Goal: Find specific page/section: Find specific page/section

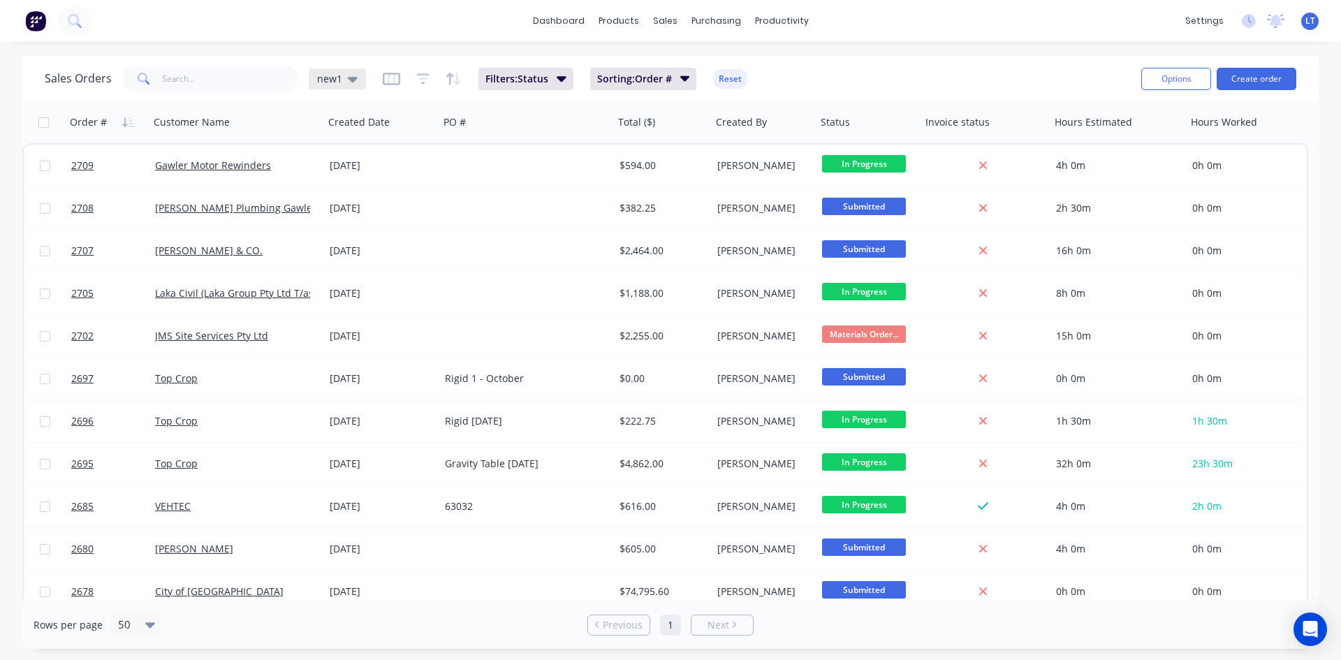
click at [357, 81] on div "new1" at bounding box center [337, 78] width 57 height 21
click at [910, 68] on div "Sales Orders new1 Filters: Status Sorting: Order # Reset" at bounding box center [587, 78] width 1085 height 34
click at [562, 83] on icon "button" at bounding box center [561, 78] width 10 height 15
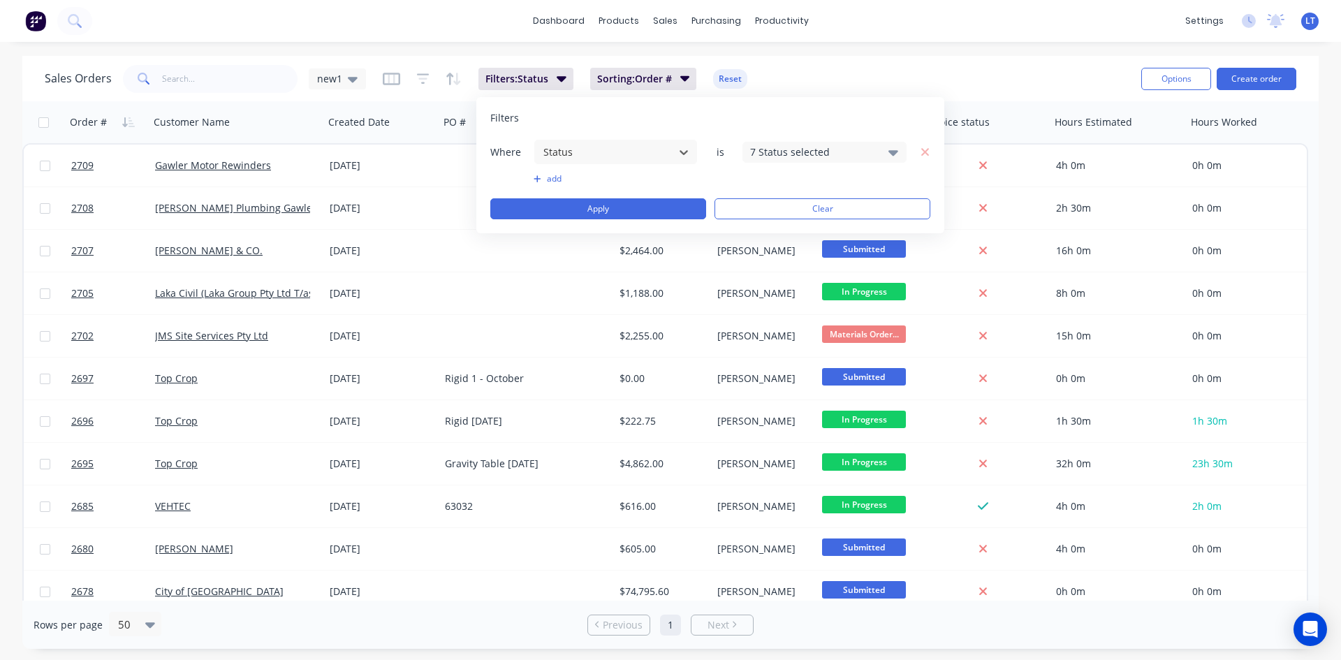
click at [894, 152] on icon at bounding box center [893, 153] width 10 height 6
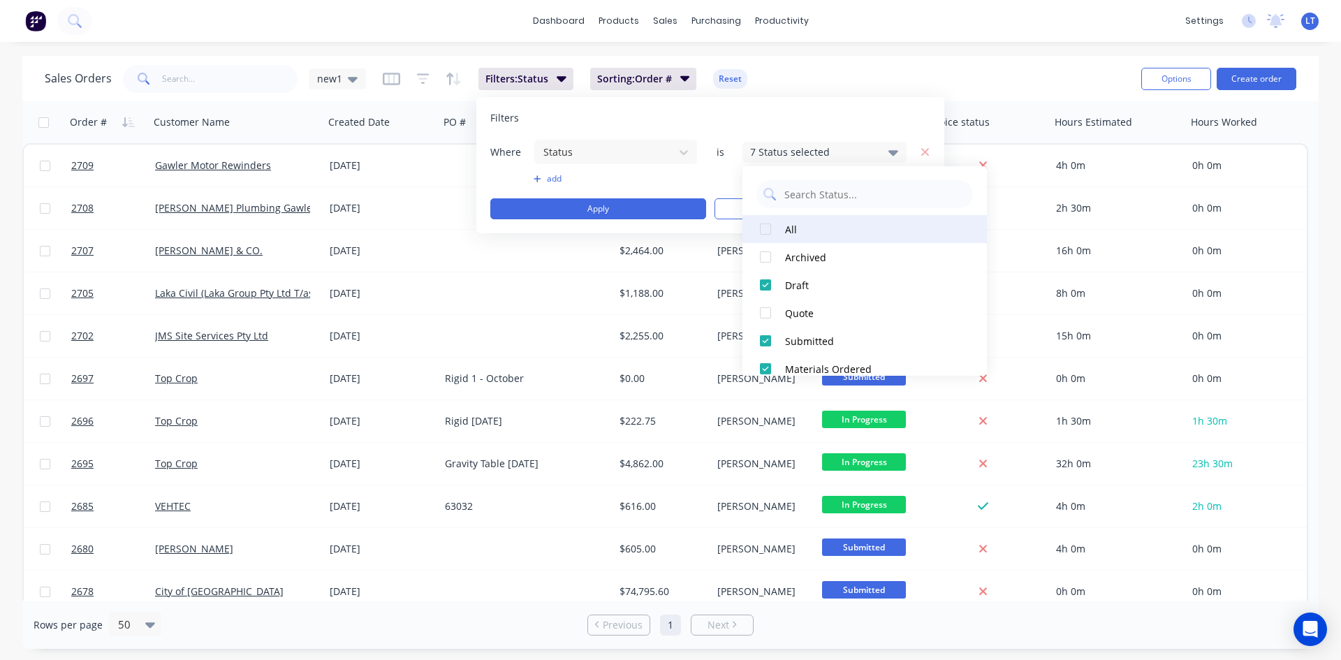
scroll to position [70, 0]
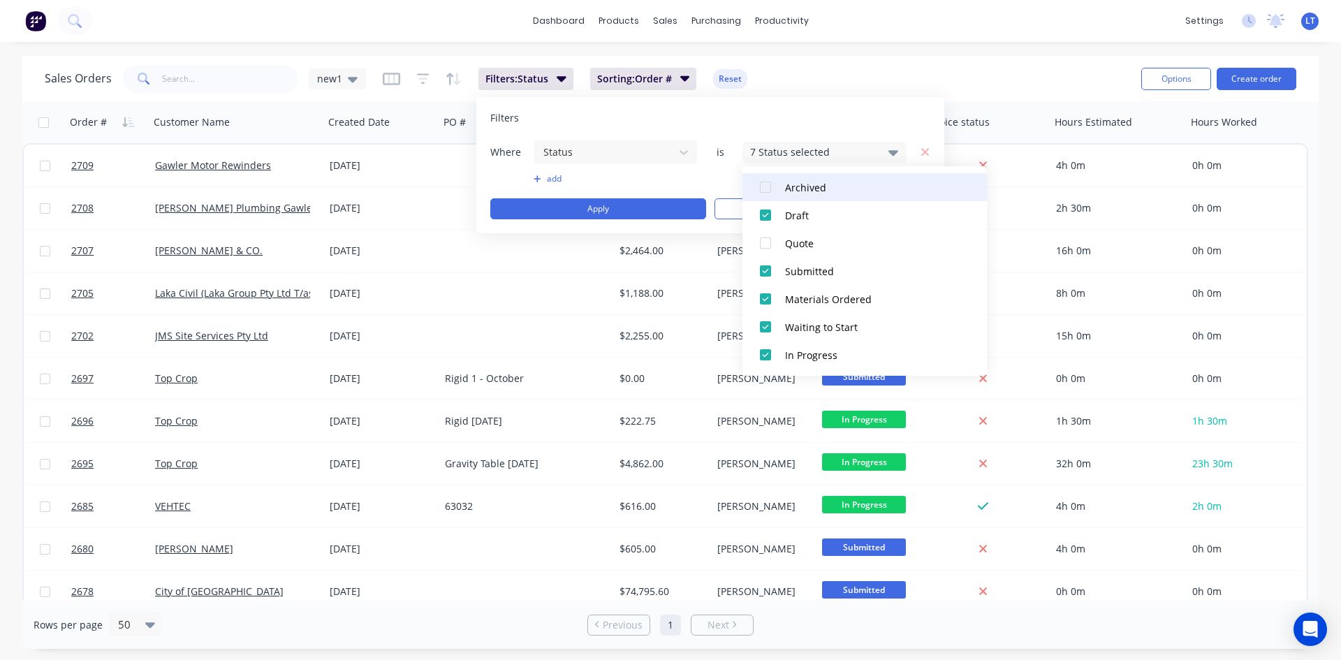
click at [799, 195] on button "Archived" at bounding box center [864, 187] width 244 height 28
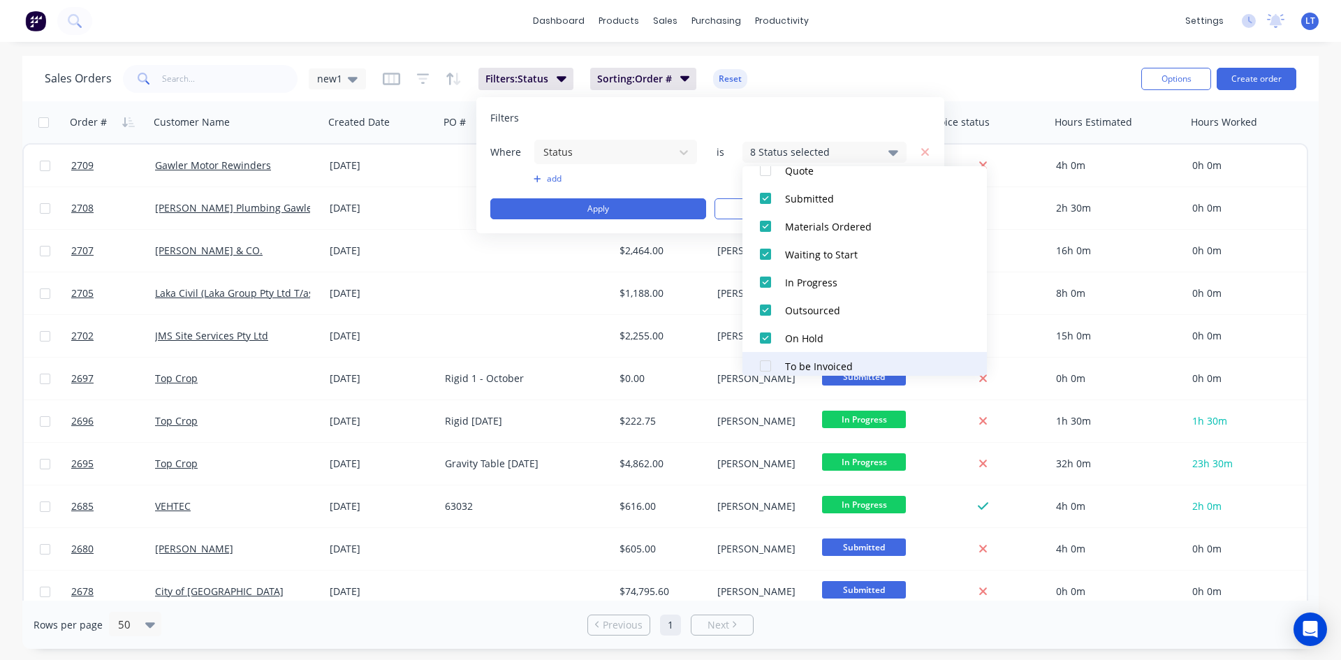
scroll to position [0, 0]
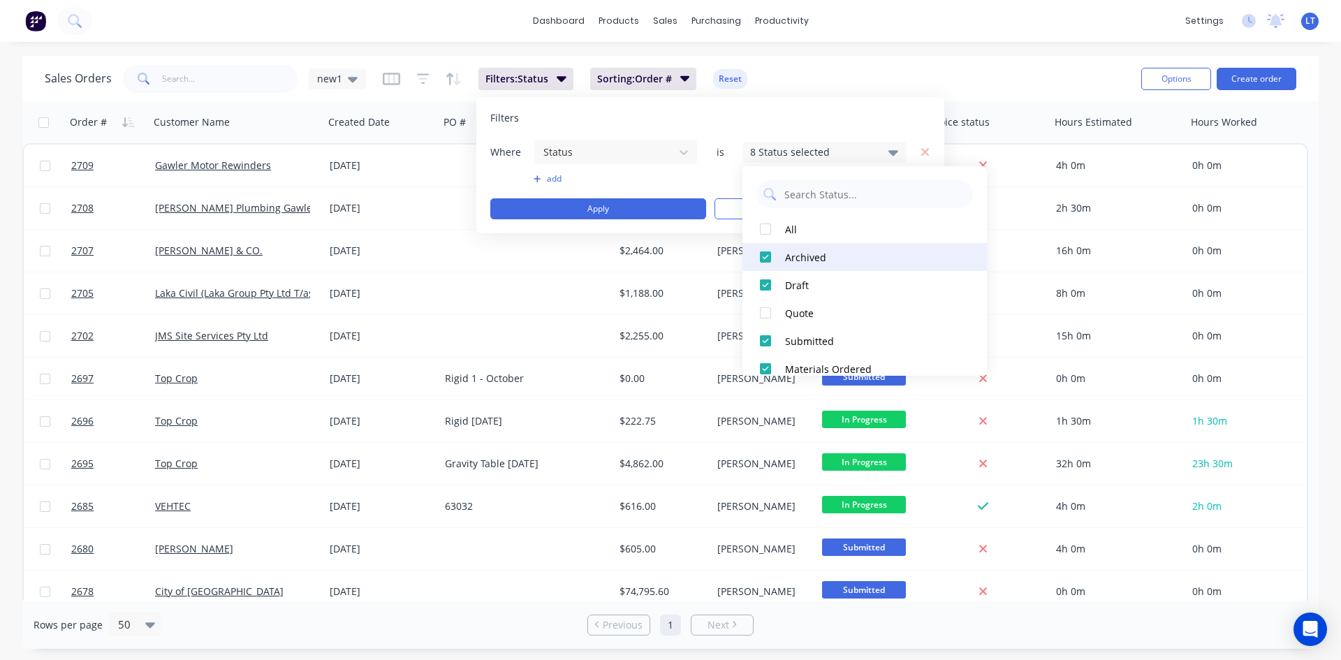
click at [765, 253] on div at bounding box center [765, 257] width 28 height 28
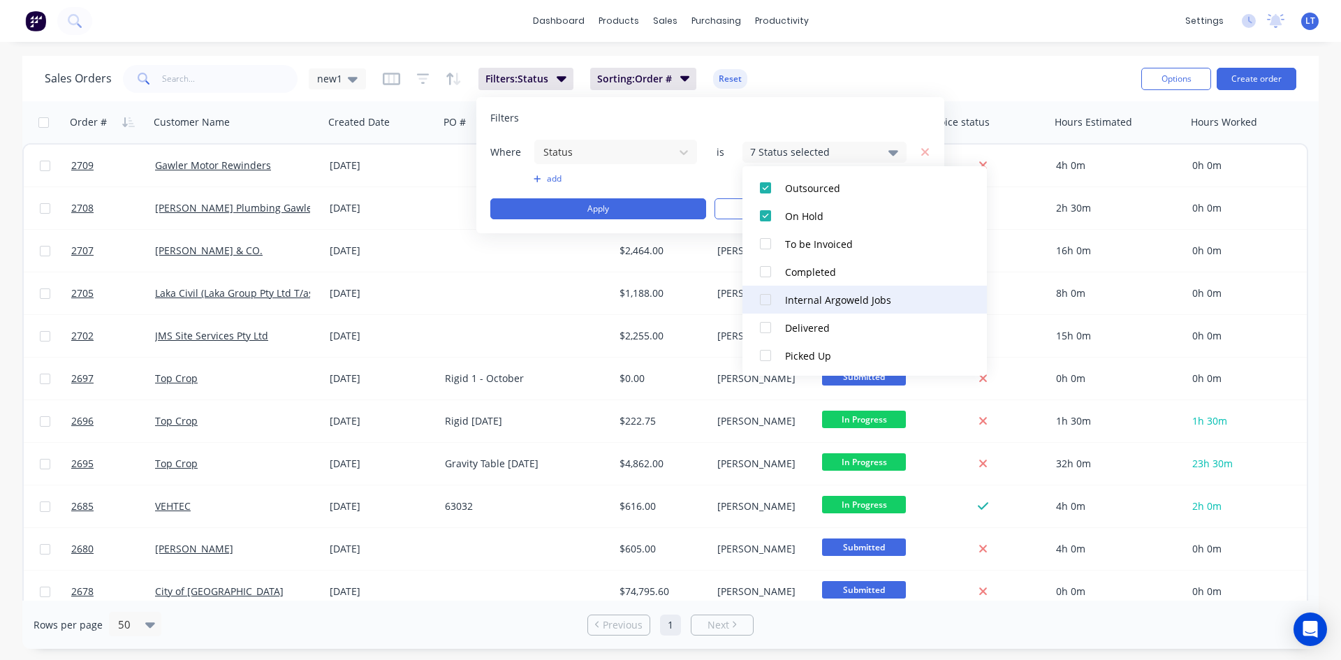
scroll to position [265, 0]
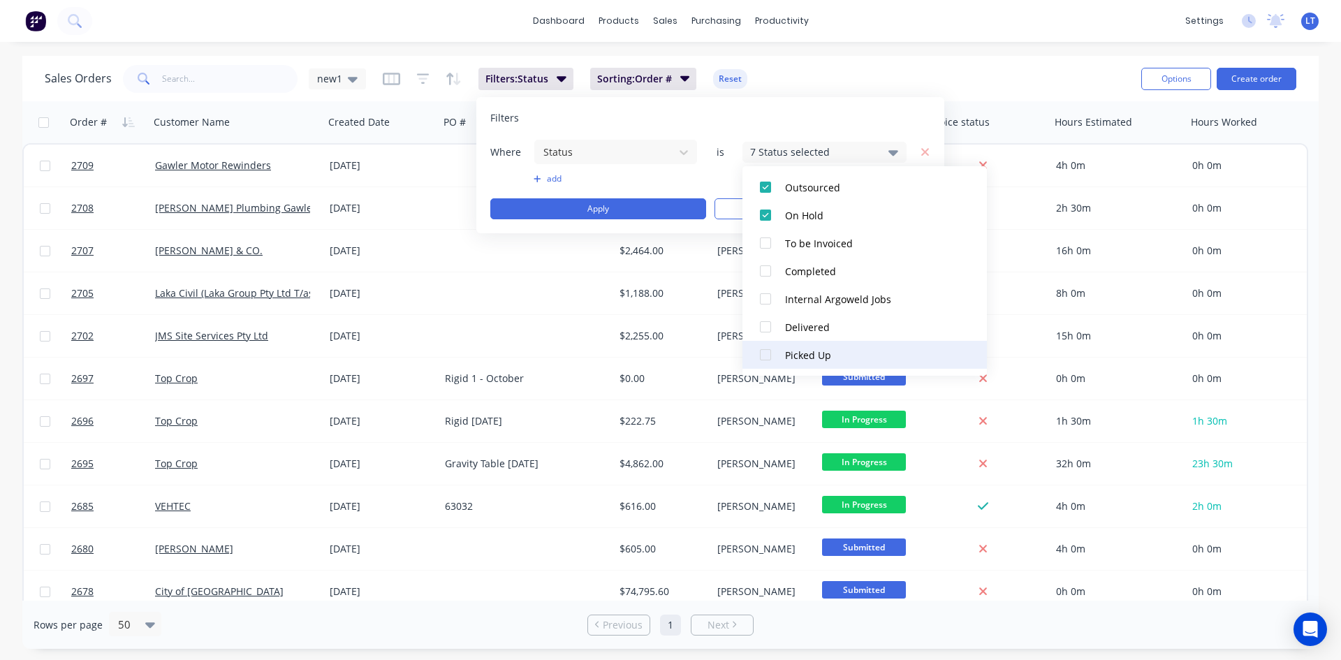
click at [765, 347] on div at bounding box center [765, 355] width 28 height 28
click at [864, 98] on div "Filters Where Status is 8 Status selected add Apply Clear" at bounding box center [710, 165] width 468 height 136
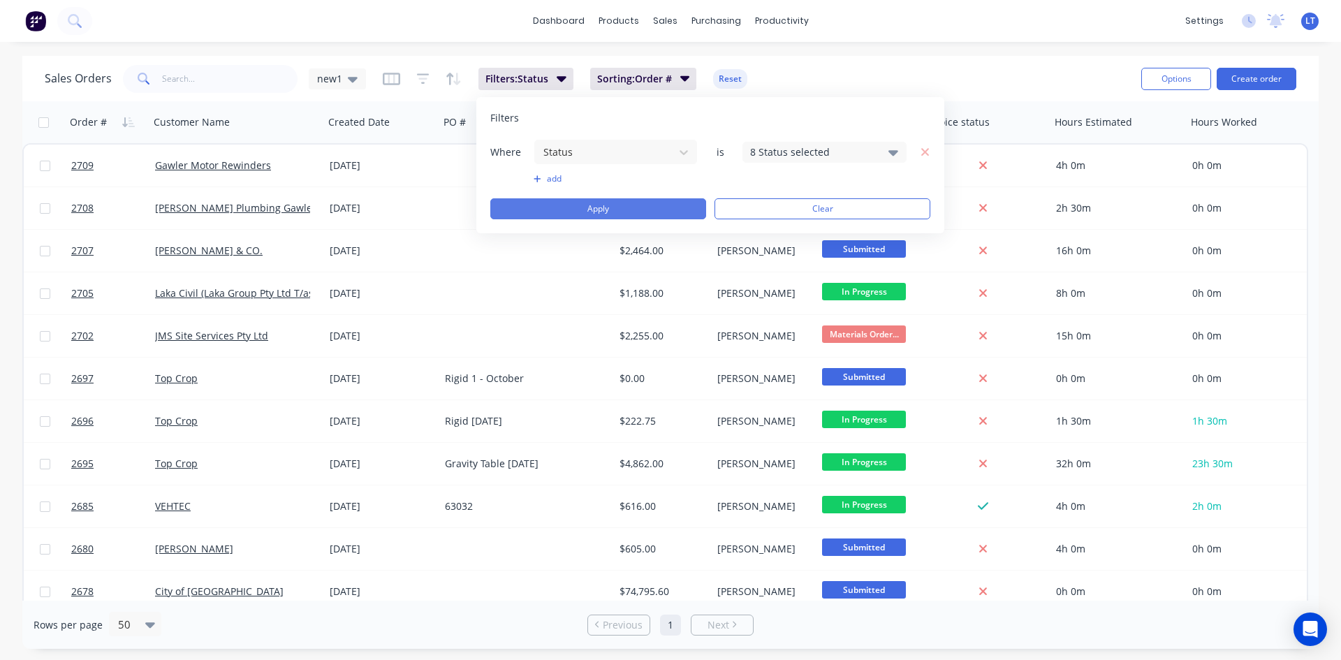
click at [624, 204] on button "Apply" at bounding box center [598, 208] width 216 height 21
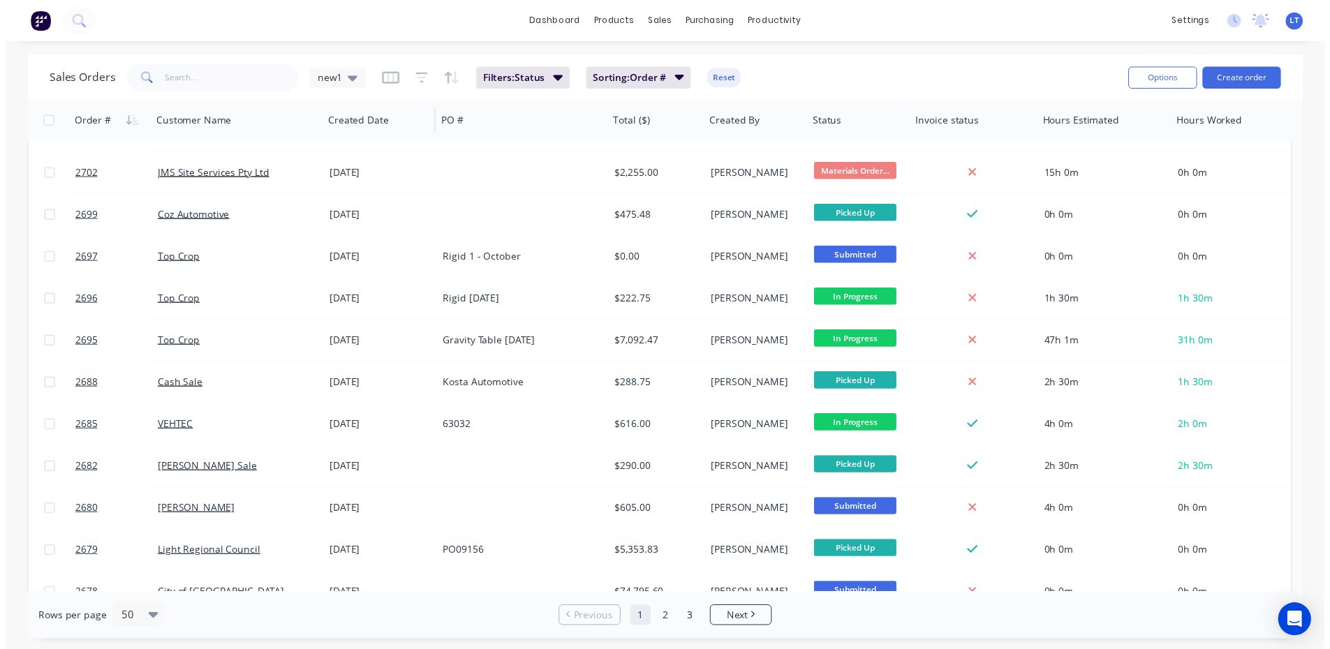
scroll to position [0, 0]
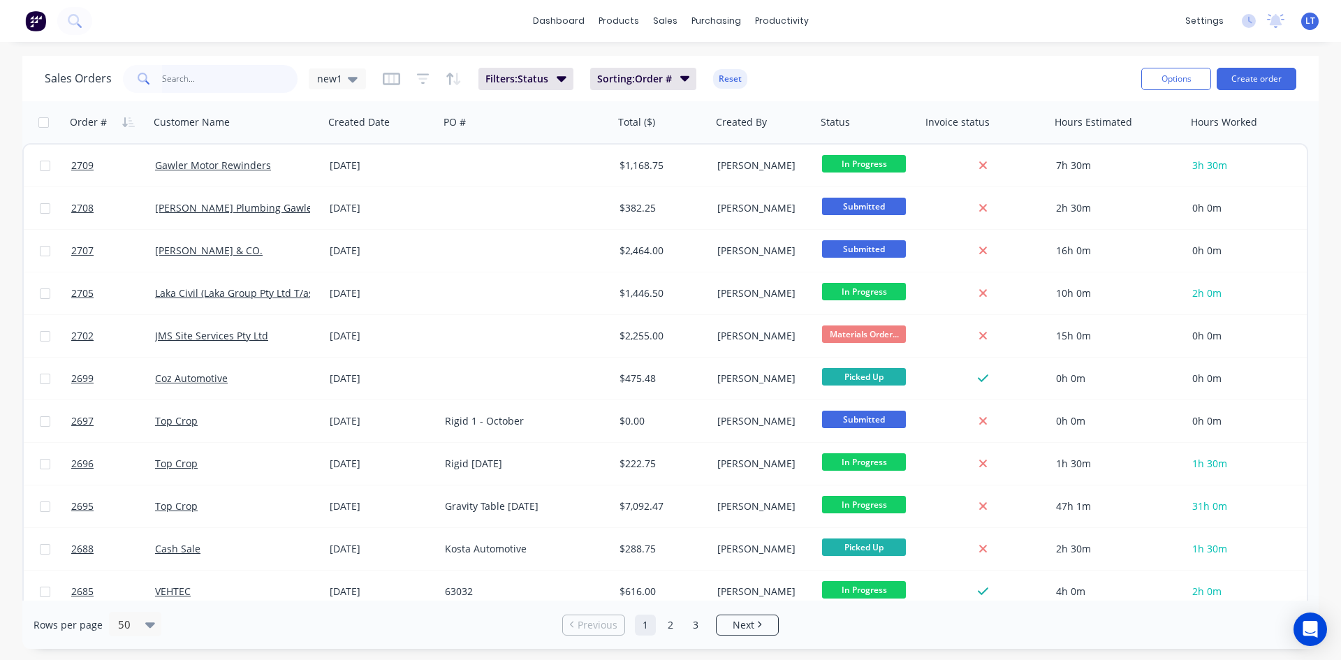
click at [191, 75] on input "text" at bounding box center [230, 79] width 136 height 28
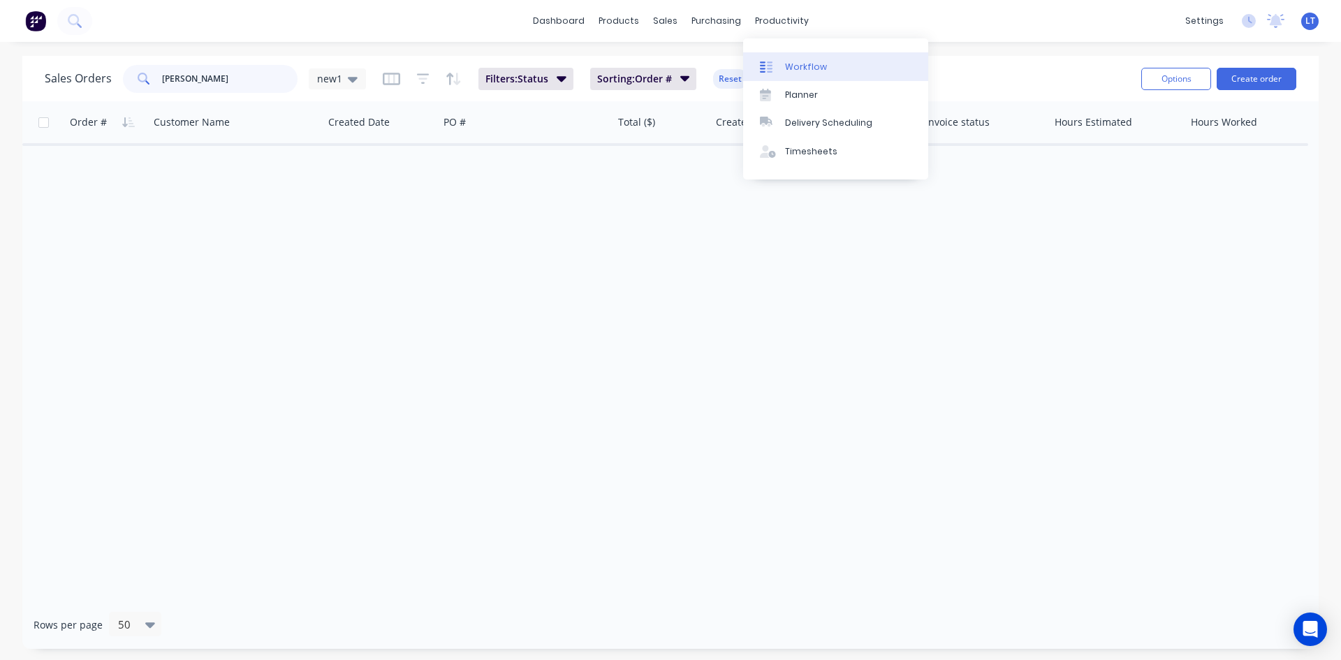
type input "[PERSON_NAME]"
click at [807, 70] on div "Workflow" at bounding box center [806, 67] width 42 height 13
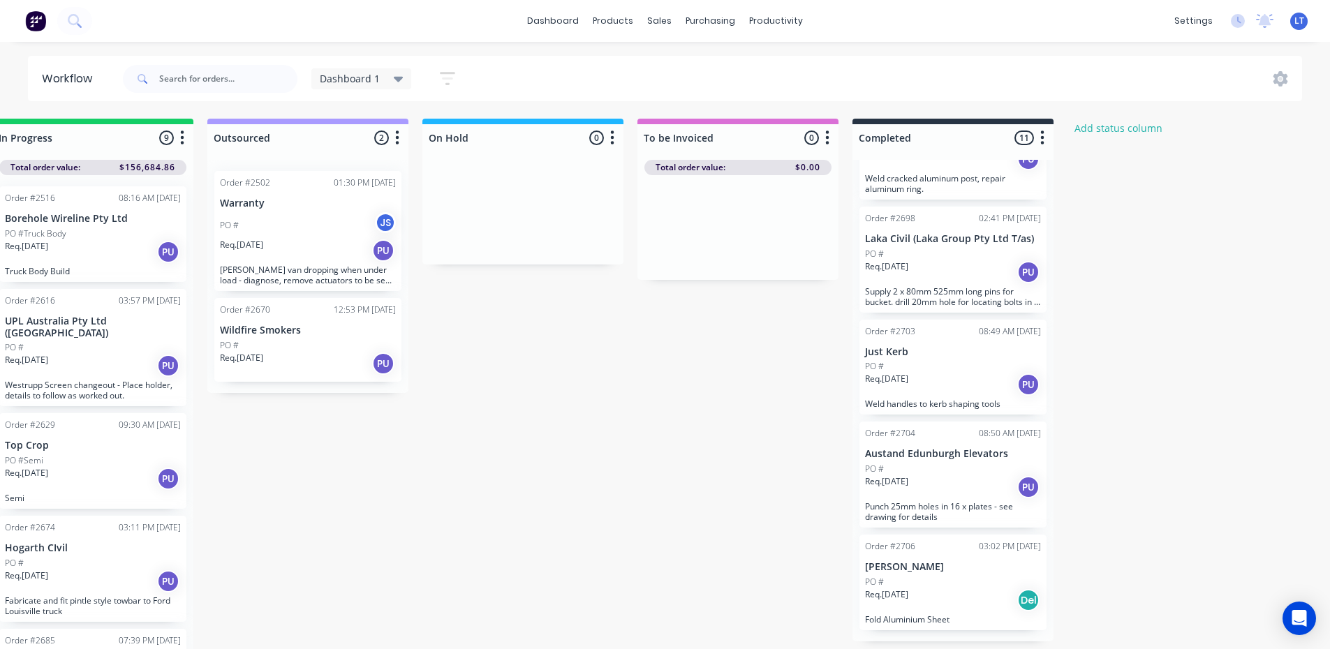
scroll to position [723, 0]
click at [919, 584] on div "Order #2706 03:02 PM [DATE] [PERSON_NAME] PO # Req. [DATE] Del Fold Aluminium S…" at bounding box center [953, 583] width 187 height 96
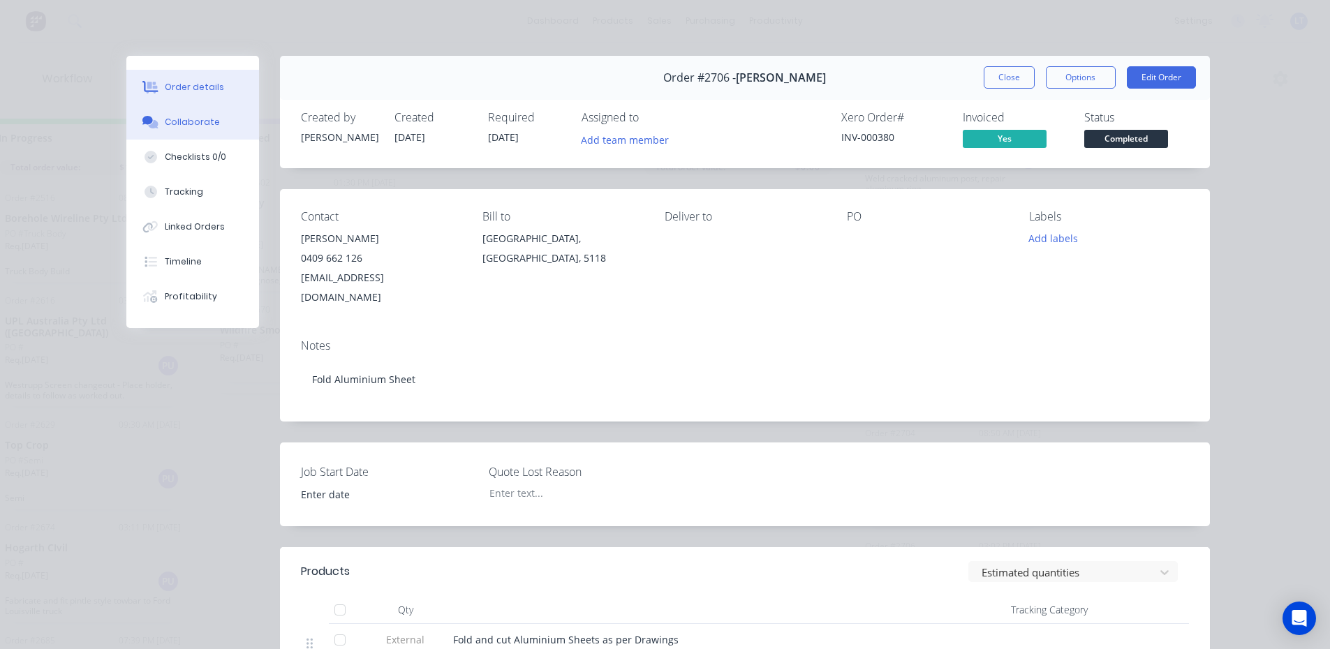
click at [208, 120] on div "Collaborate" at bounding box center [192, 122] width 55 height 13
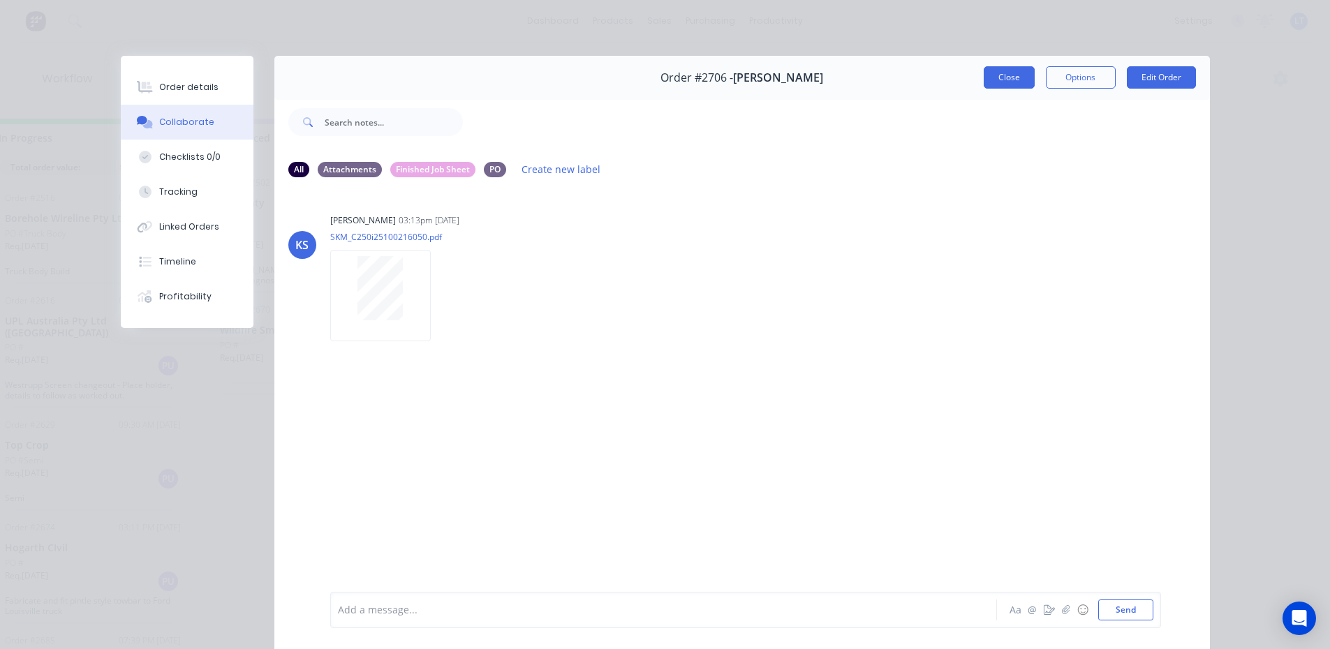
click at [1003, 78] on button "Close" at bounding box center [1009, 77] width 51 height 22
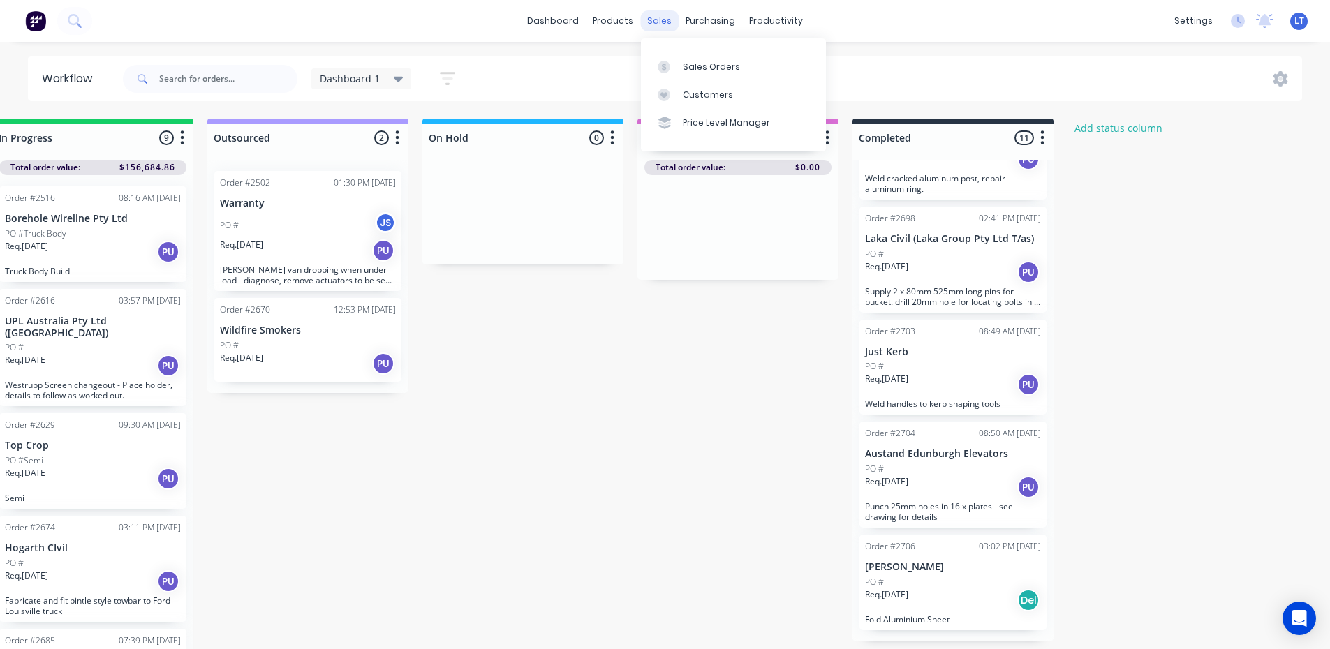
click at [663, 20] on div "sales" at bounding box center [659, 20] width 38 height 21
click at [714, 66] on div "Sales Orders" at bounding box center [711, 67] width 57 height 13
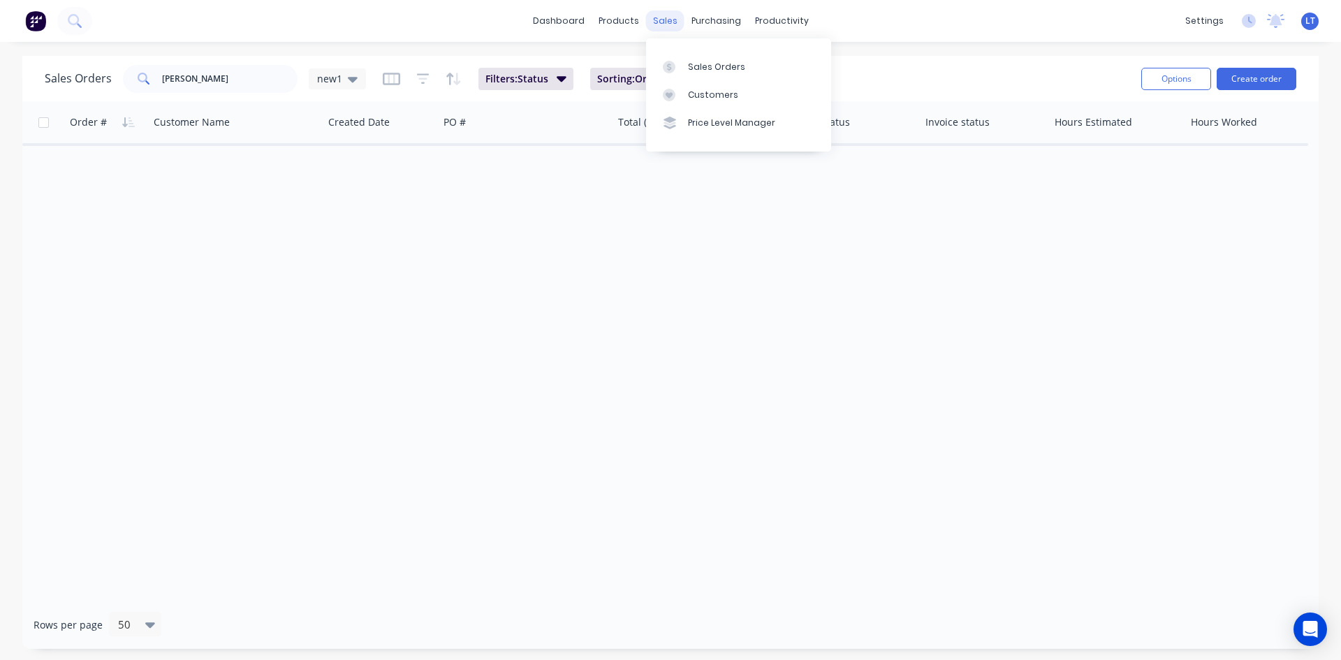
click at [662, 27] on div "sales" at bounding box center [665, 20] width 38 height 21
click at [702, 71] on div "Sales Orders" at bounding box center [716, 67] width 57 height 13
click at [662, 24] on div "sales" at bounding box center [665, 20] width 38 height 21
click at [723, 61] on div "Sales Orders" at bounding box center [716, 67] width 57 height 13
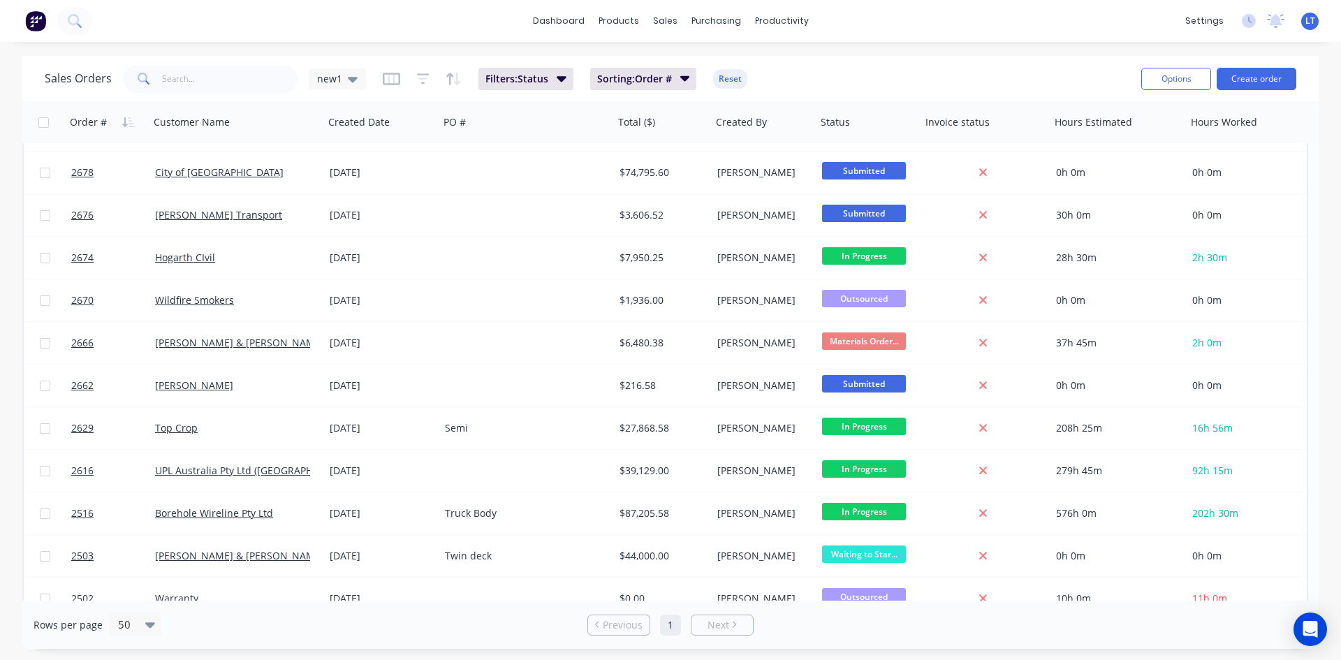
scroll to position [437, 0]
